Goal: Task Accomplishment & Management: Complete application form

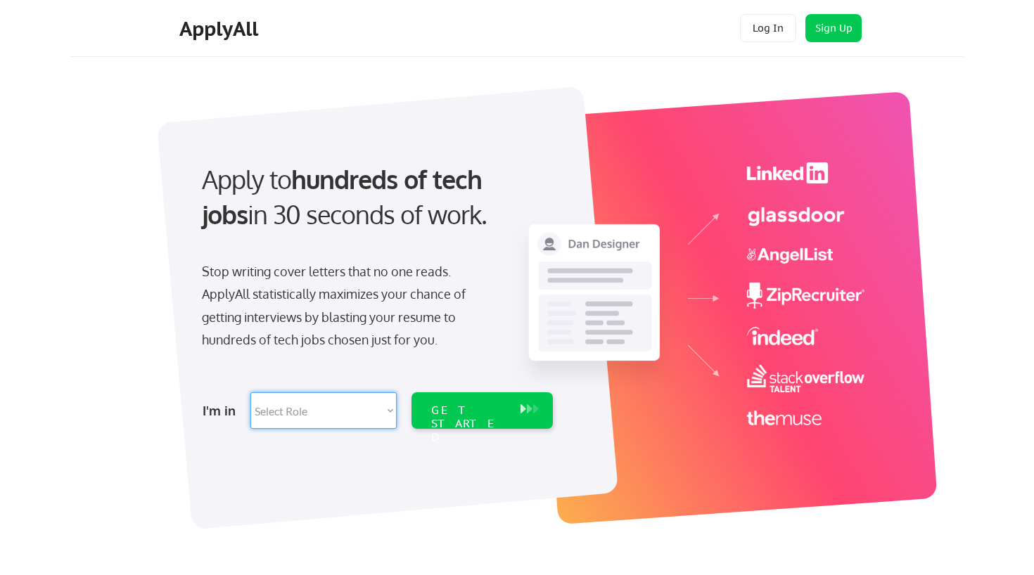
select select ""marketing___comms""
click at [459, 418] on div "GET STARTED" at bounding box center [468, 410] width 89 height 37
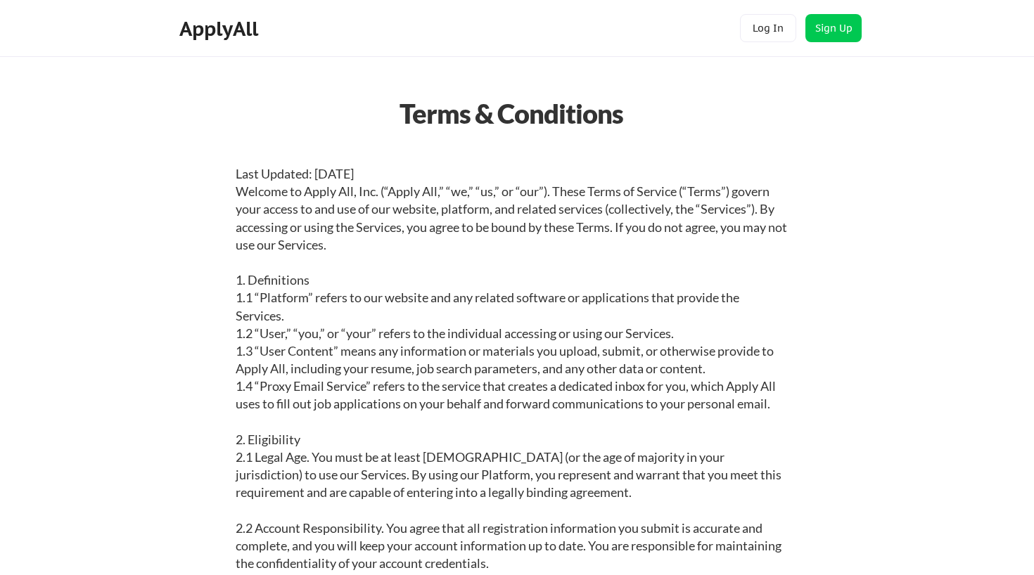
click at [229, 22] on div "ApplyAll" at bounding box center [220, 29] width 83 height 24
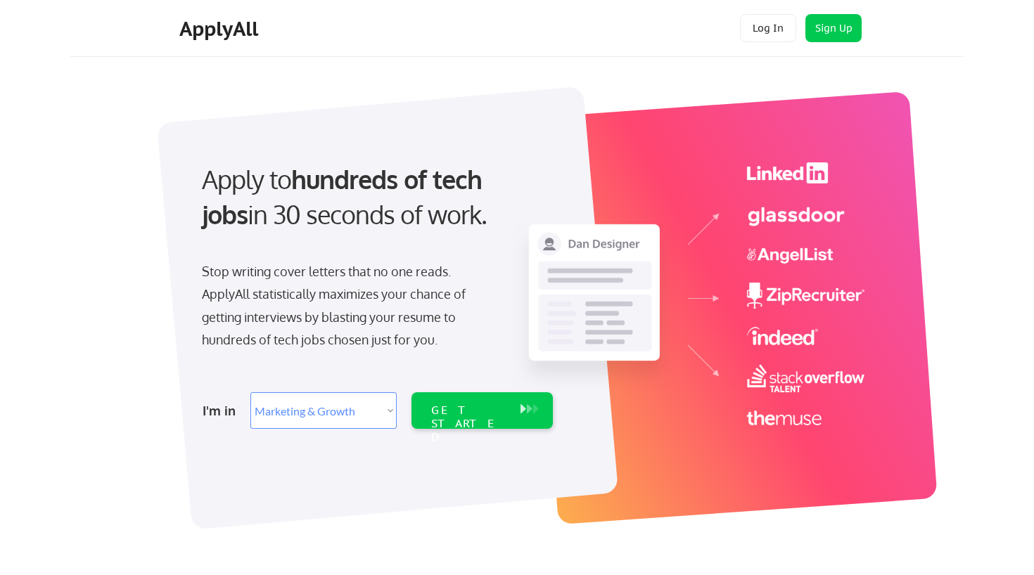
select select ""marketing___comms""
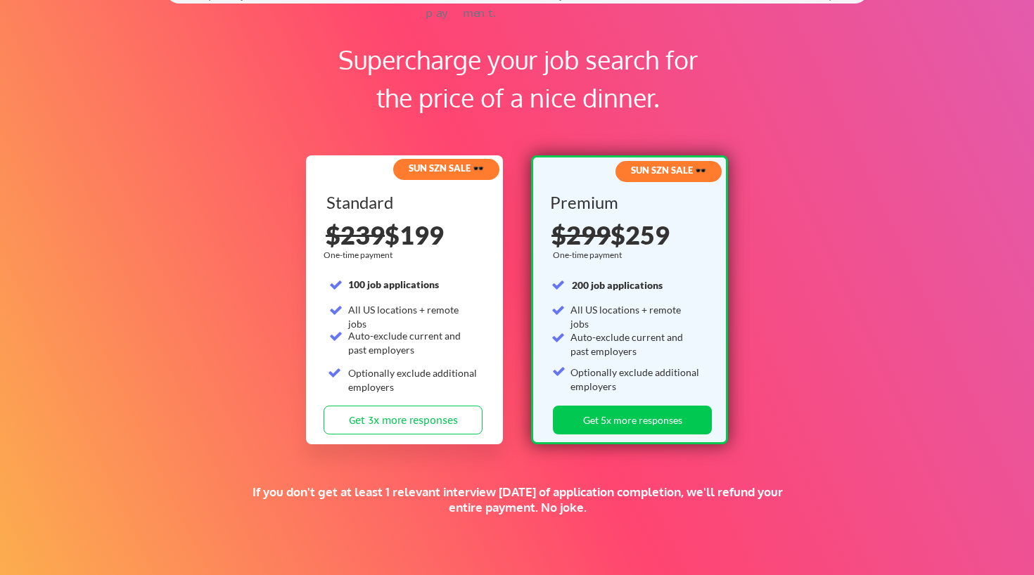
scroll to position [2099, 0]
